Goal: Find specific page/section

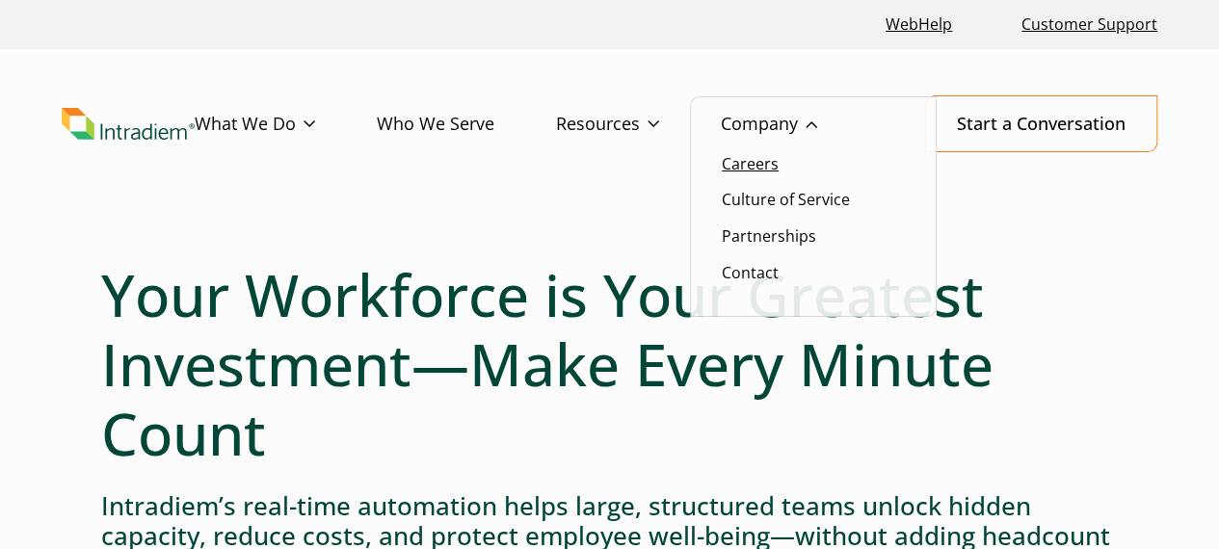
click at [748, 162] on link "Careers" at bounding box center [750, 163] width 57 height 21
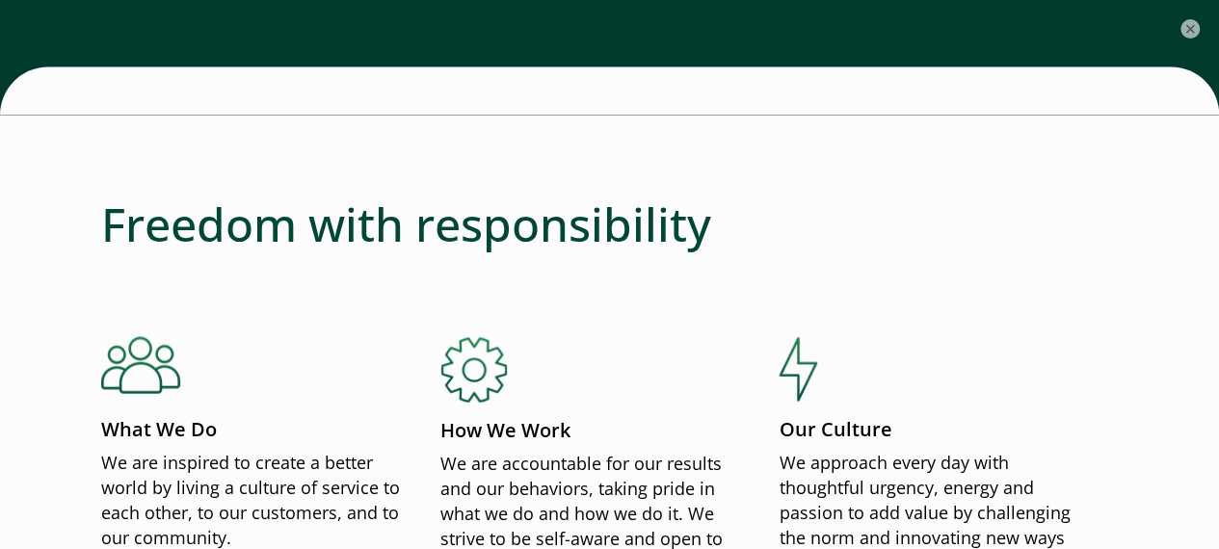
scroll to position [2177, 0]
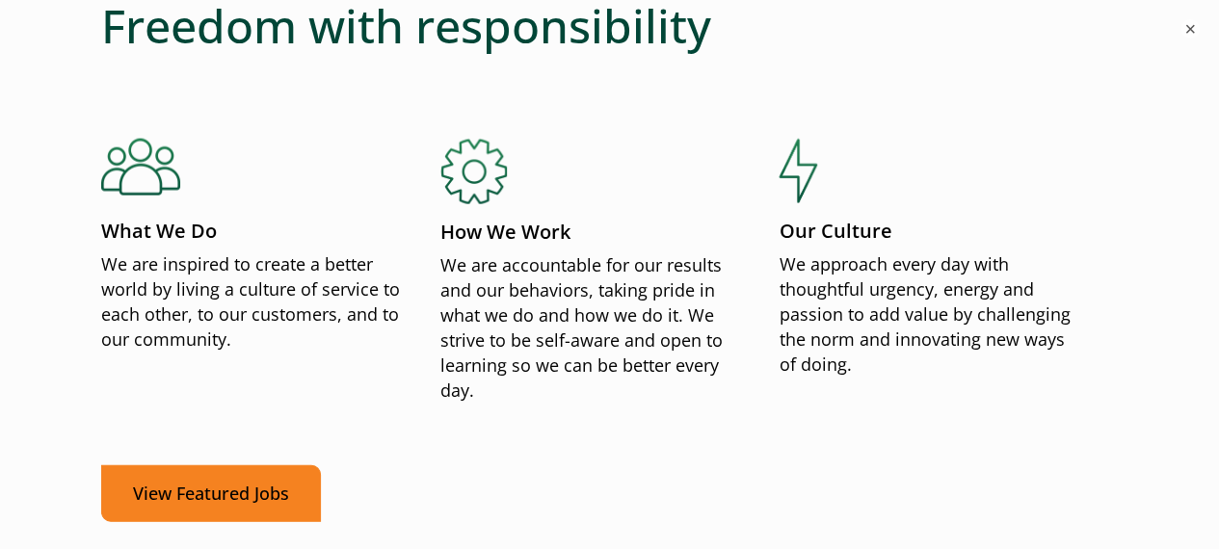
click at [254, 502] on link "View Featured Jobs" at bounding box center [211, 493] width 220 height 57
